Goal: Task Accomplishment & Management: Use online tool/utility

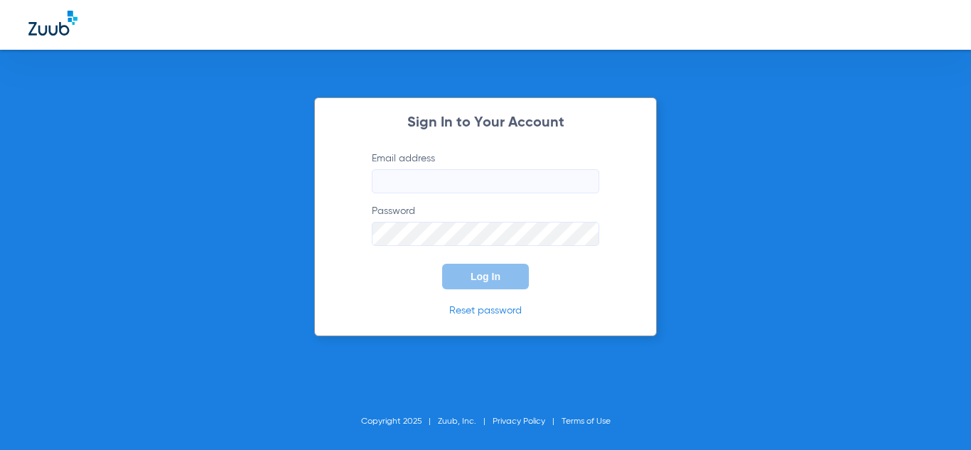
type input "[EMAIL_ADDRESS][DOMAIN_NAME]"
click at [469, 267] on button "Log In" at bounding box center [485, 277] width 87 height 26
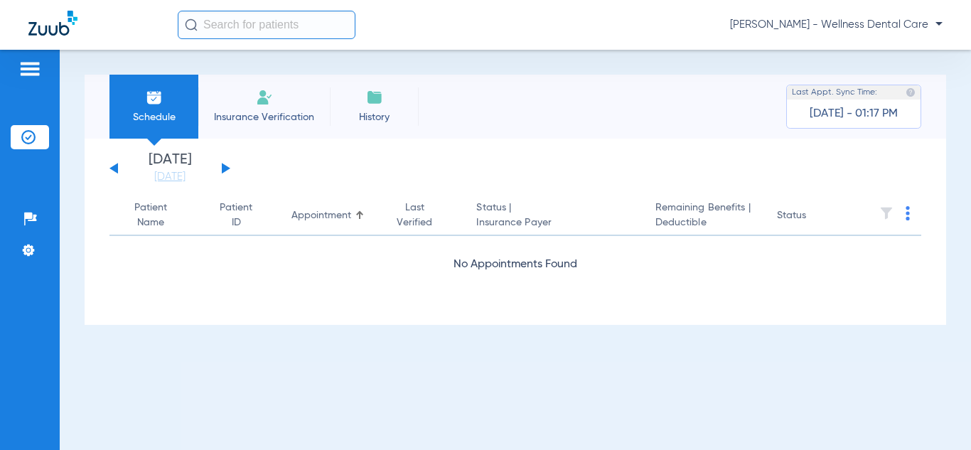
click at [225, 169] on button at bounding box center [226, 168] width 9 height 11
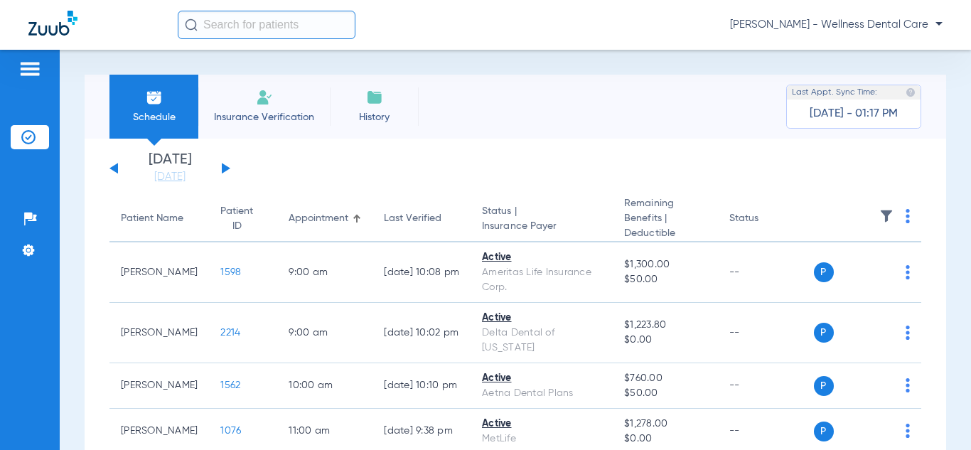
click at [225, 169] on button at bounding box center [226, 168] width 9 height 11
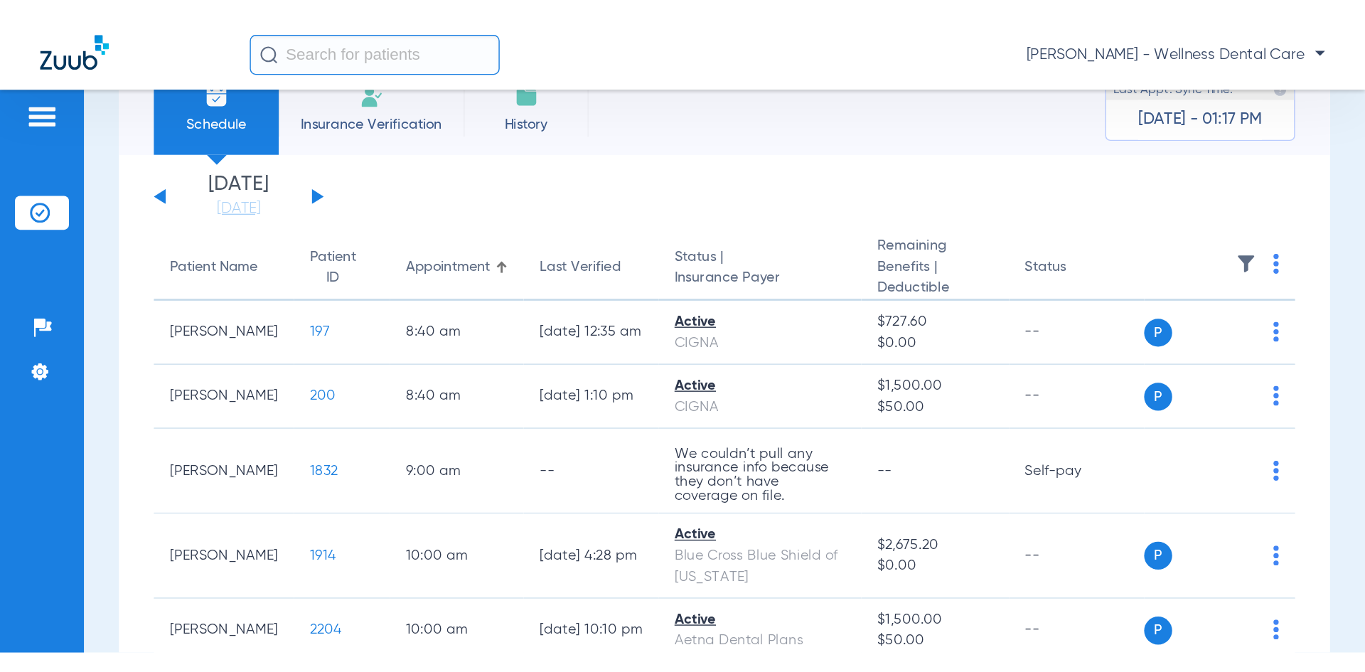
scroll to position [33, 0]
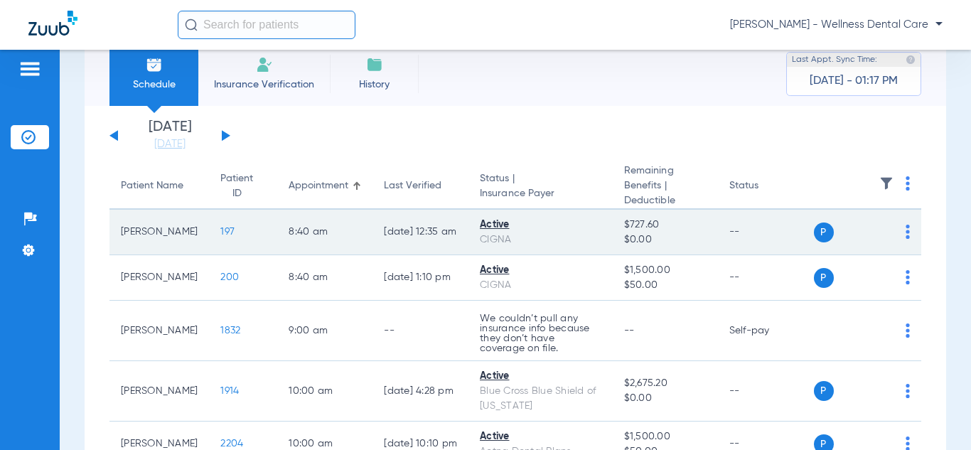
click at [906, 233] on img at bounding box center [908, 232] width 4 height 14
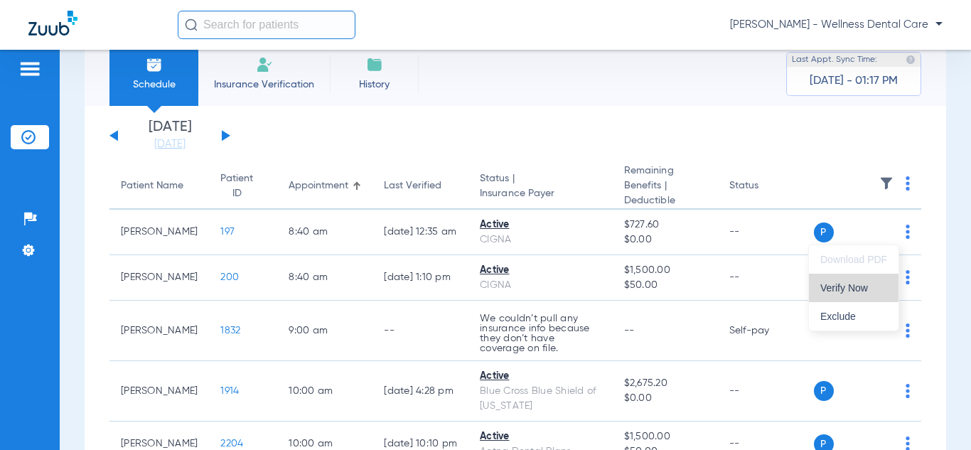
click at [853, 296] on button "Verify Now" at bounding box center [854, 288] width 90 height 28
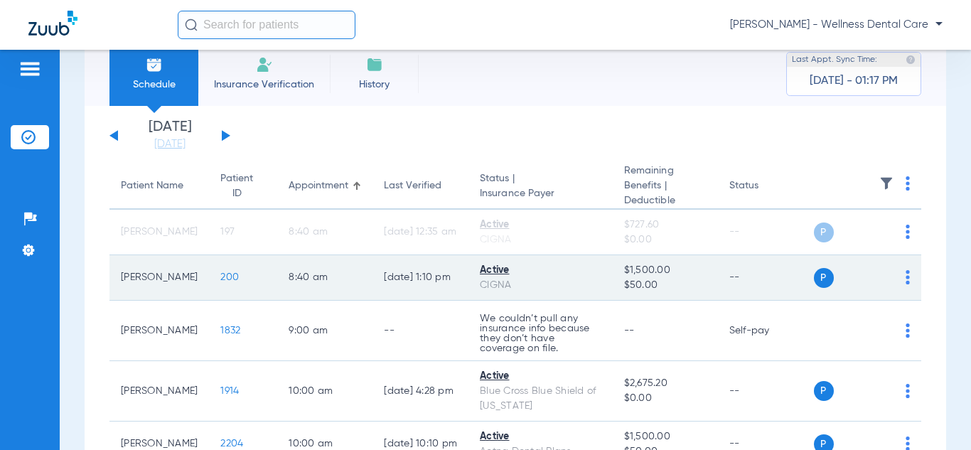
click at [900, 277] on td "P S" at bounding box center [868, 278] width 108 height 46
click at [899, 279] on td "P S" at bounding box center [868, 278] width 108 height 46
click at [906, 277] on img at bounding box center [908, 277] width 4 height 14
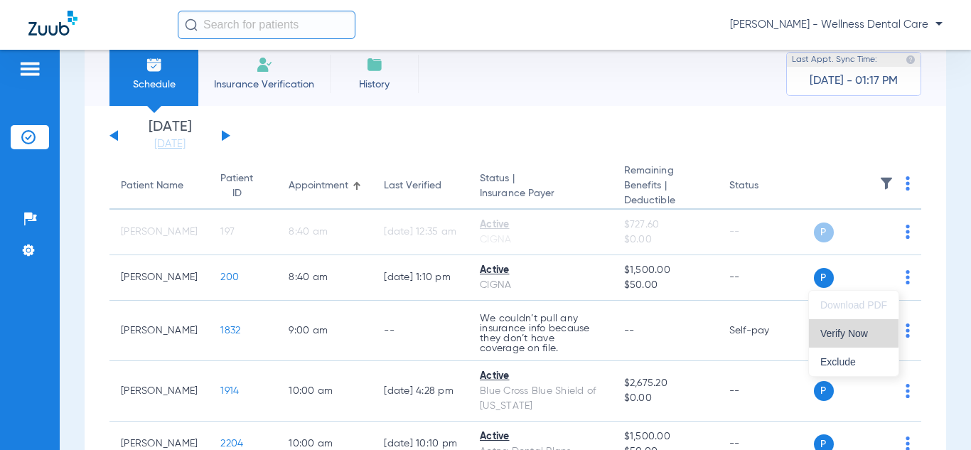
click at [854, 329] on span "Verify Now" at bounding box center [854, 333] width 67 height 10
